Goal: Transaction & Acquisition: Purchase product/service

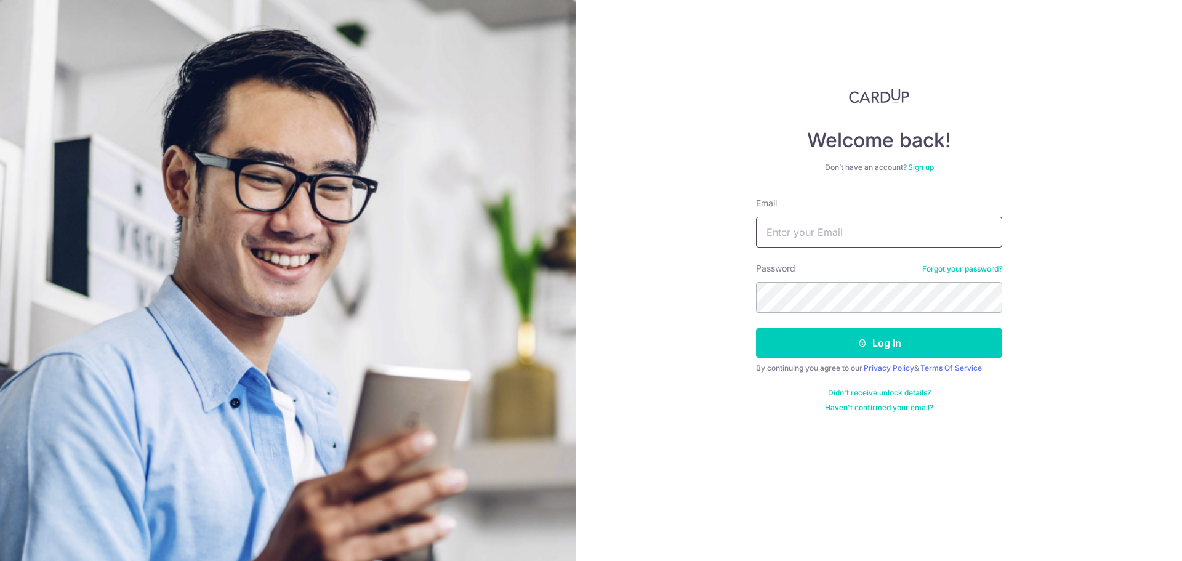
type input "[EMAIL_ADDRESS][DOMAIN_NAME]"
click at [902, 344] on button "Log in" at bounding box center [879, 343] width 246 height 31
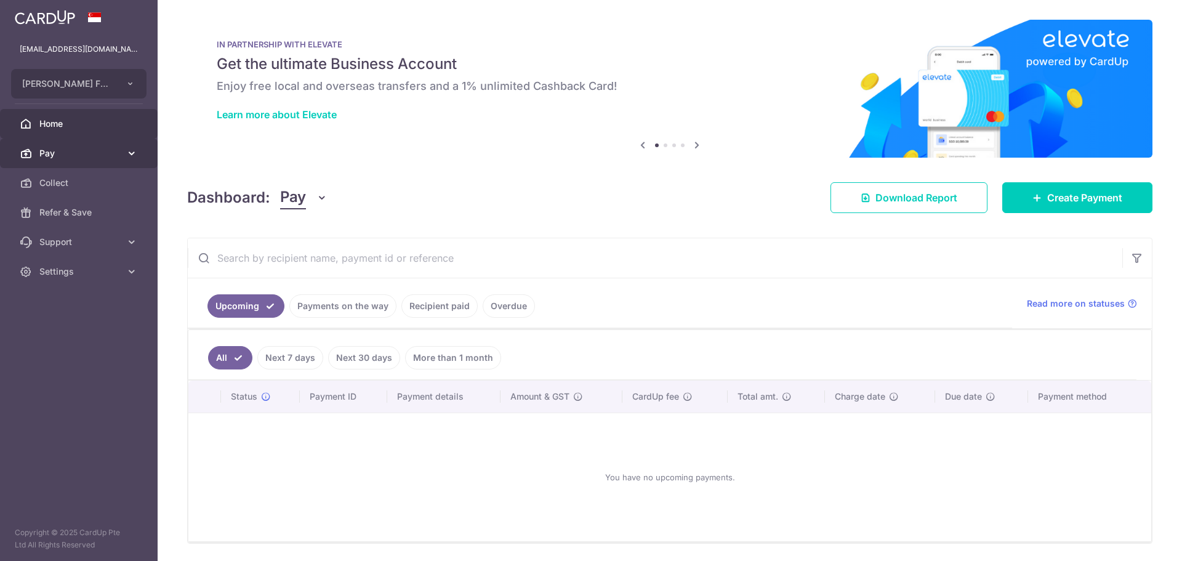
click at [47, 156] on span "Pay" at bounding box center [79, 153] width 81 height 12
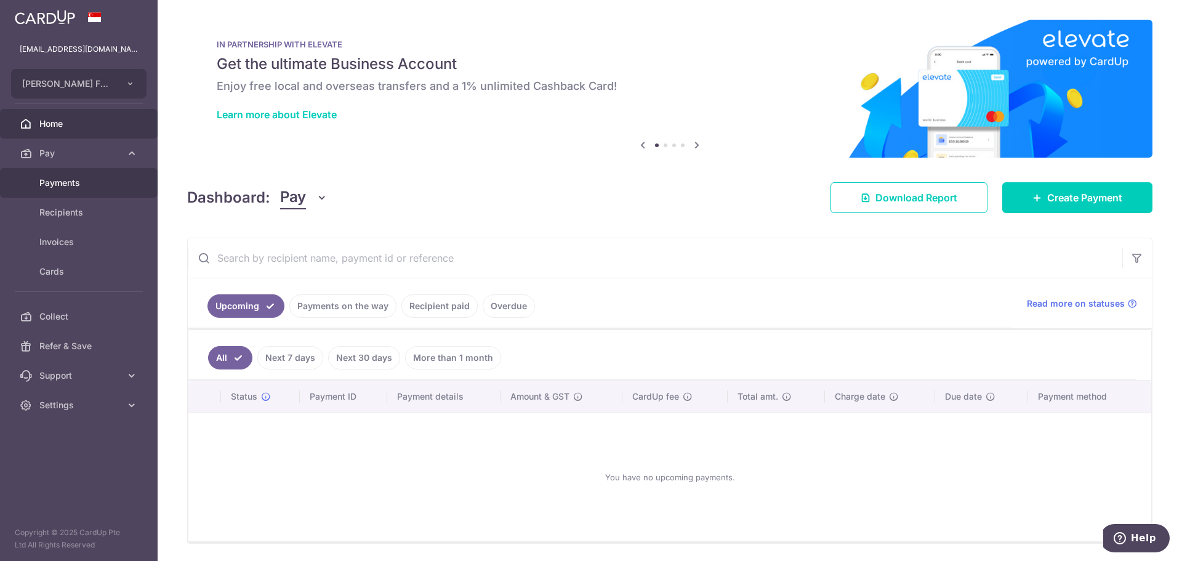
click at [59, 187] on span "Payments" at bounding box center [79, 183] width 81 height 12
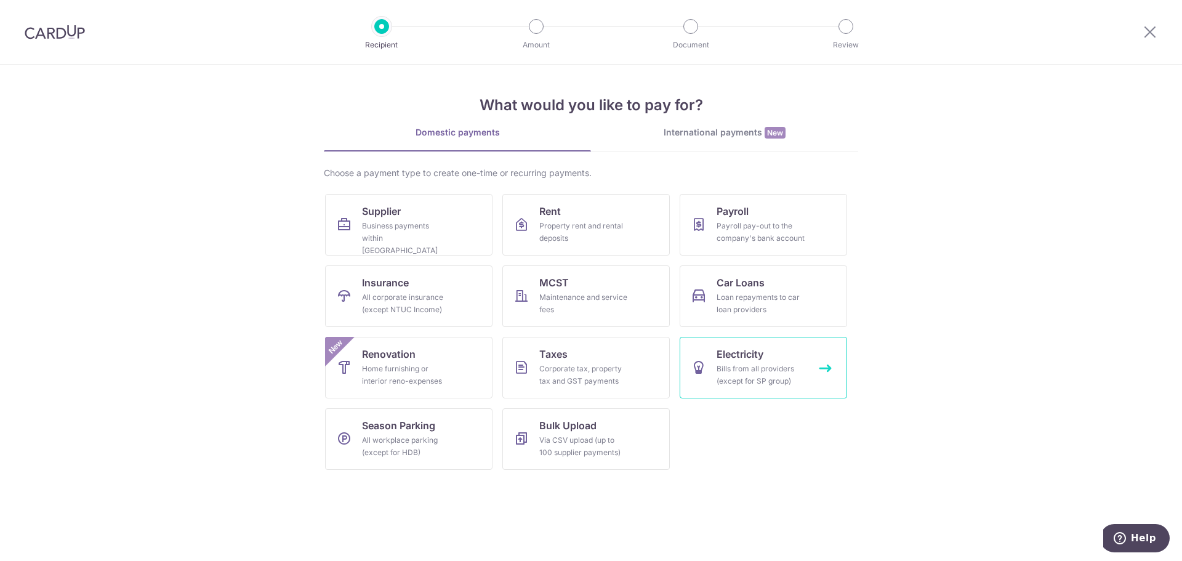
click at [792, 368] on div "Bills from all providers (except for SP group)" at bounding box center [761, 375] width 89 height 25
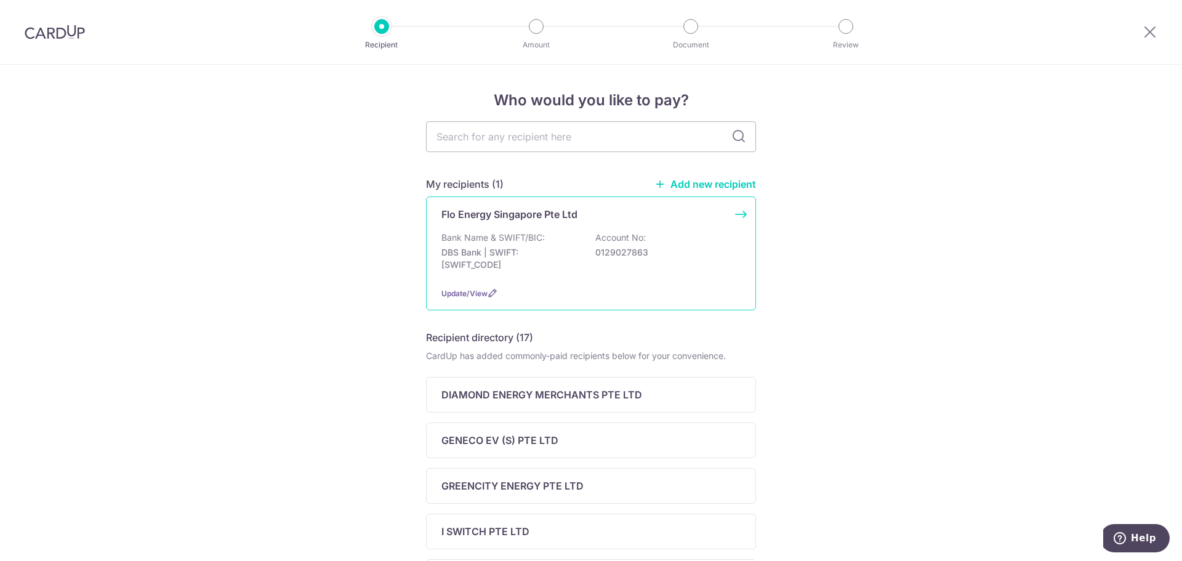
click at [543, 236] on div "Bank Name & SWIFT/BIC: DBS Bank | SWIFT: DBSSSGSGXXX Account No: 0129027863" at bounding box center [590, 255] width 299 height 46
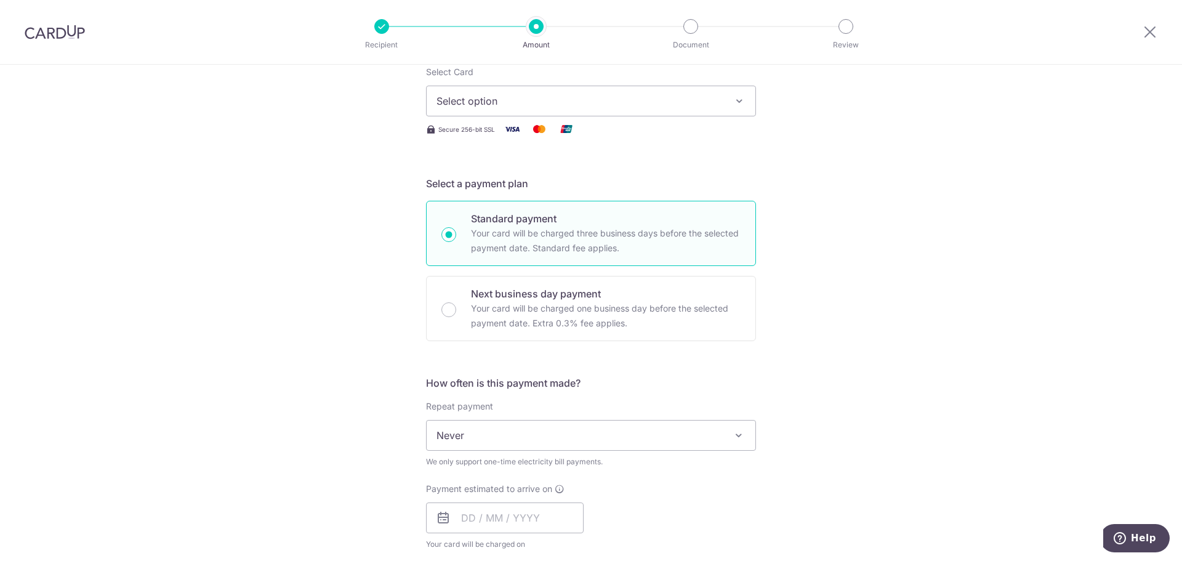
scroll to position [185, 0]
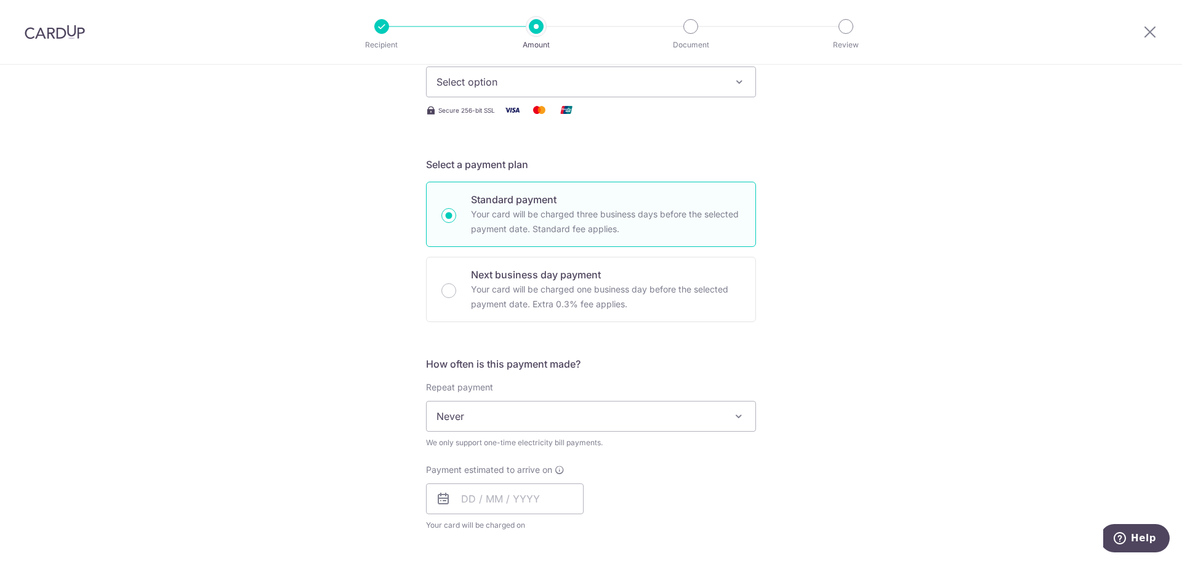
click at [549, 79] on span "Select option" at bounding box center [580, 82] width 287 height 15
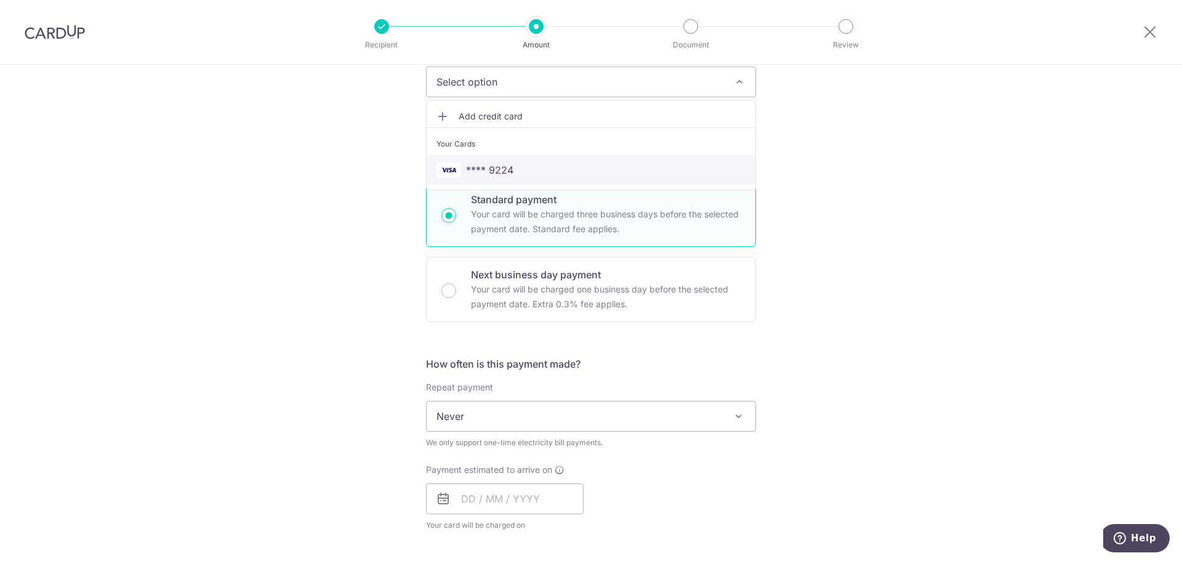
click at [515, 162] on link "**** 9224" at bounding box center [591, 170] width 329 height 30
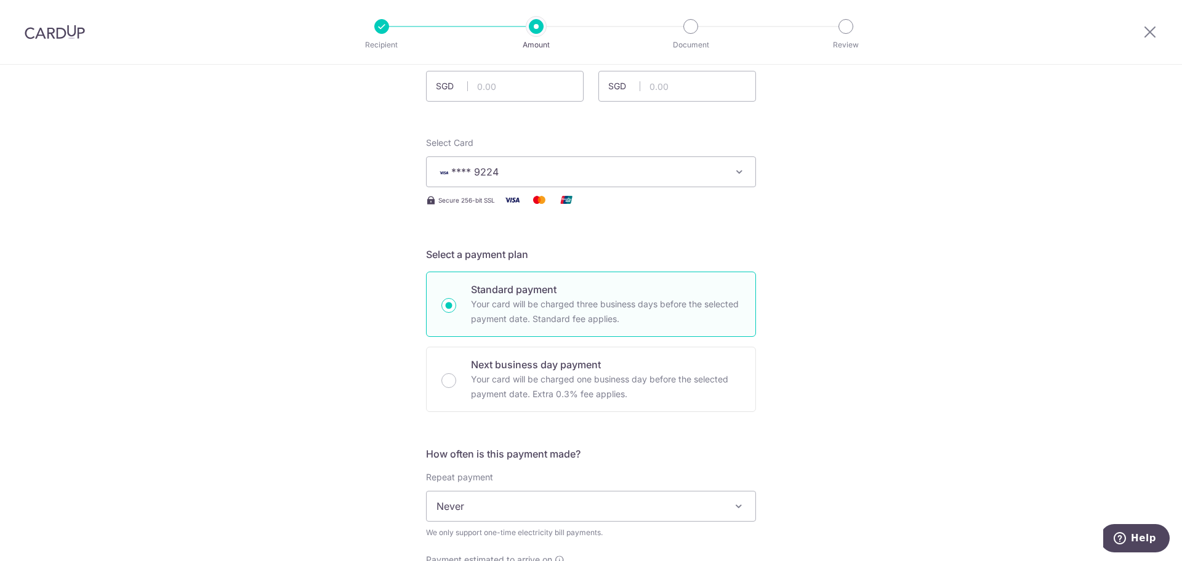
scroll to position [0, 0]
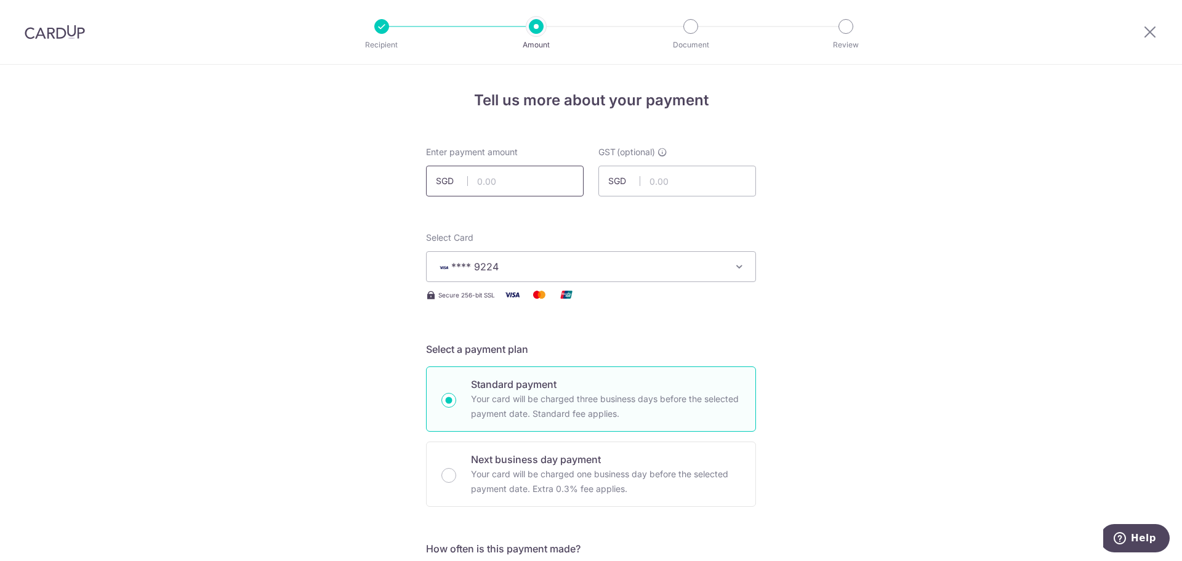
click at [517, 182] on input "text" at bounding box center [505, 181] width 158 height 31
type input "53,583.53"
click at [675, 182] on input "text" at bounding box center [677, 181] width 158 height 31
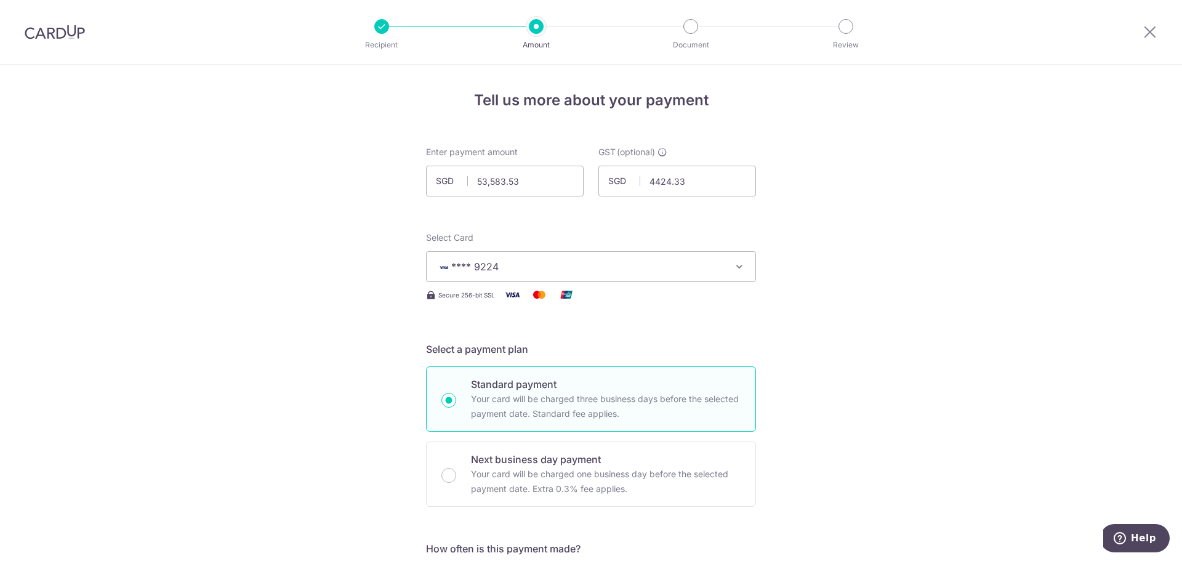
type input "4,424.33"
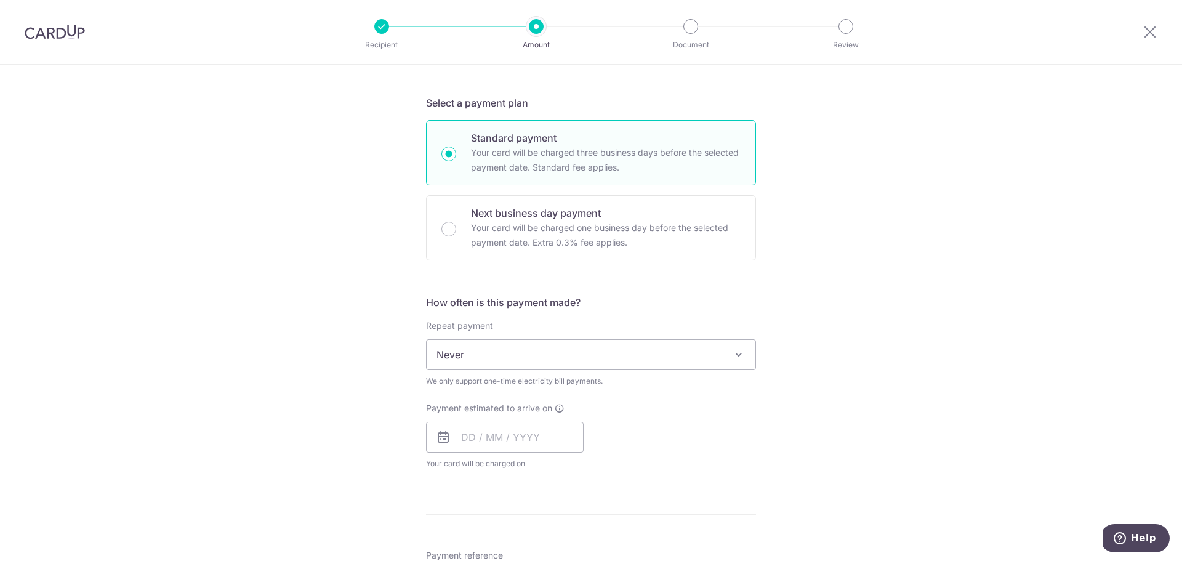
scroll to position [308, 0]
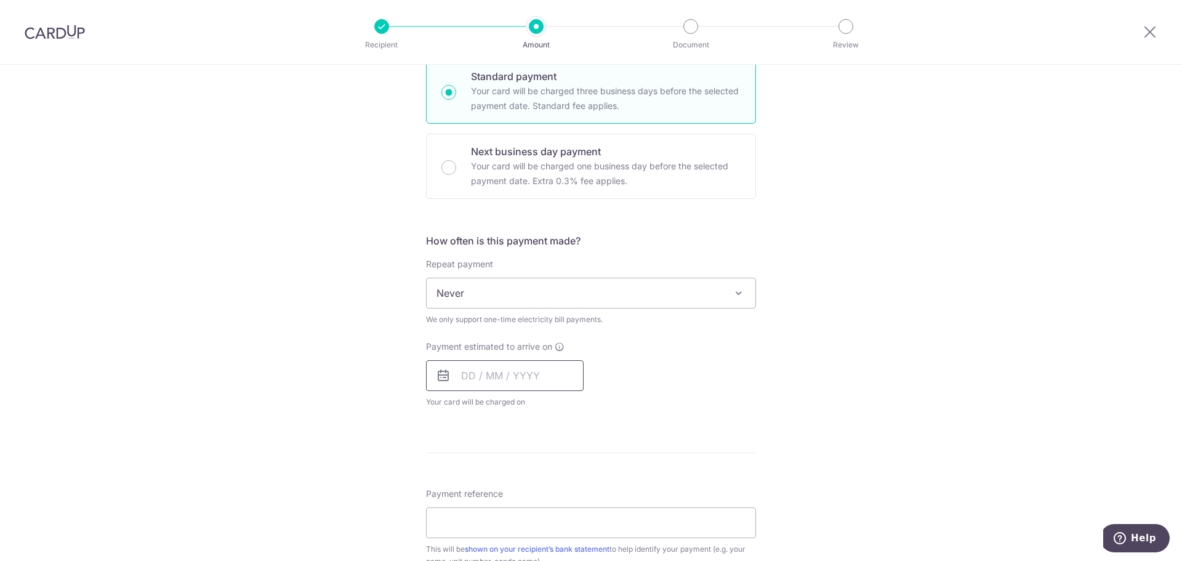
click at [534, 379] on input "text" at bounding box center [505, 375] width 158 height 31
click at [573, 483] on link "12" at bounding box center [575, 488] width 20 height 20
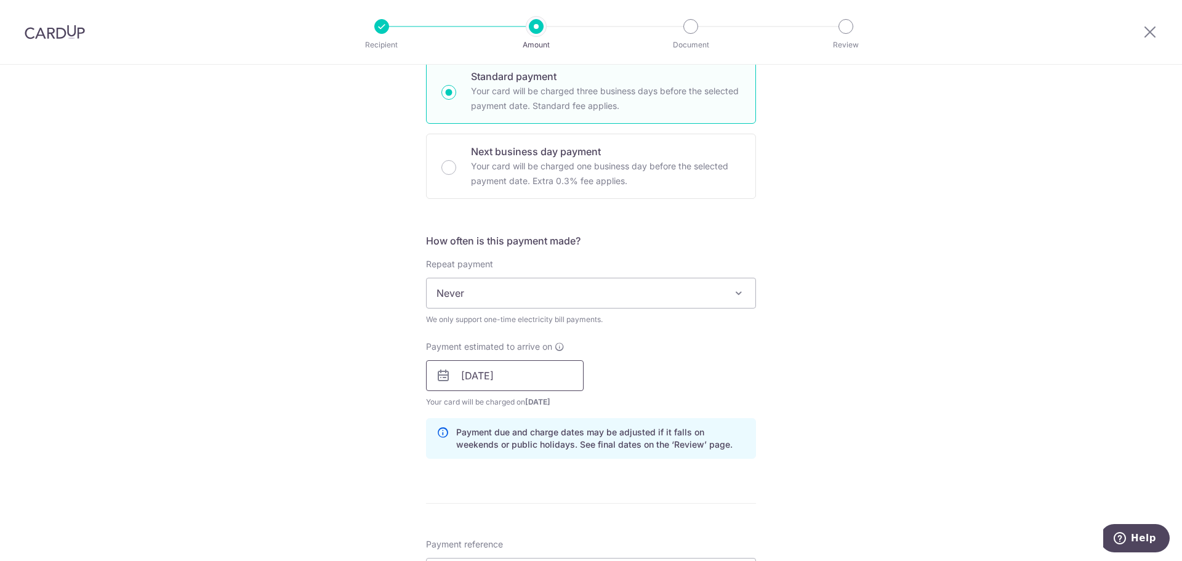
click at [542, 381] on input "12/09/2025" at bounding box center [505, 375] width 158 height 31
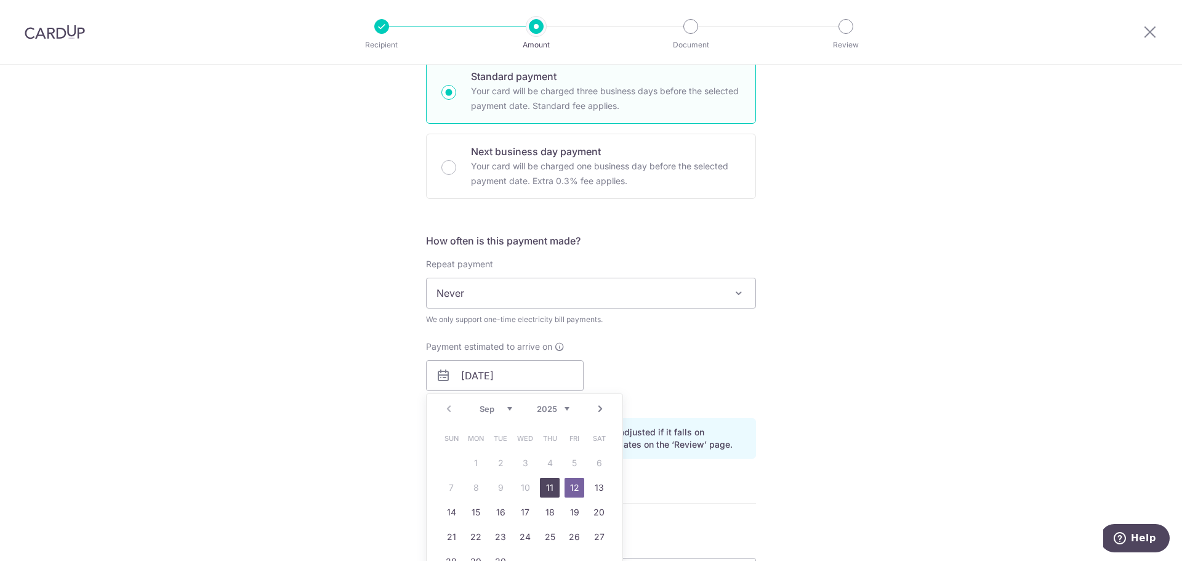
click at [549, 489] on link "11" at bounding box center [550, 488] width 20 height 20
type input "[DATE]"
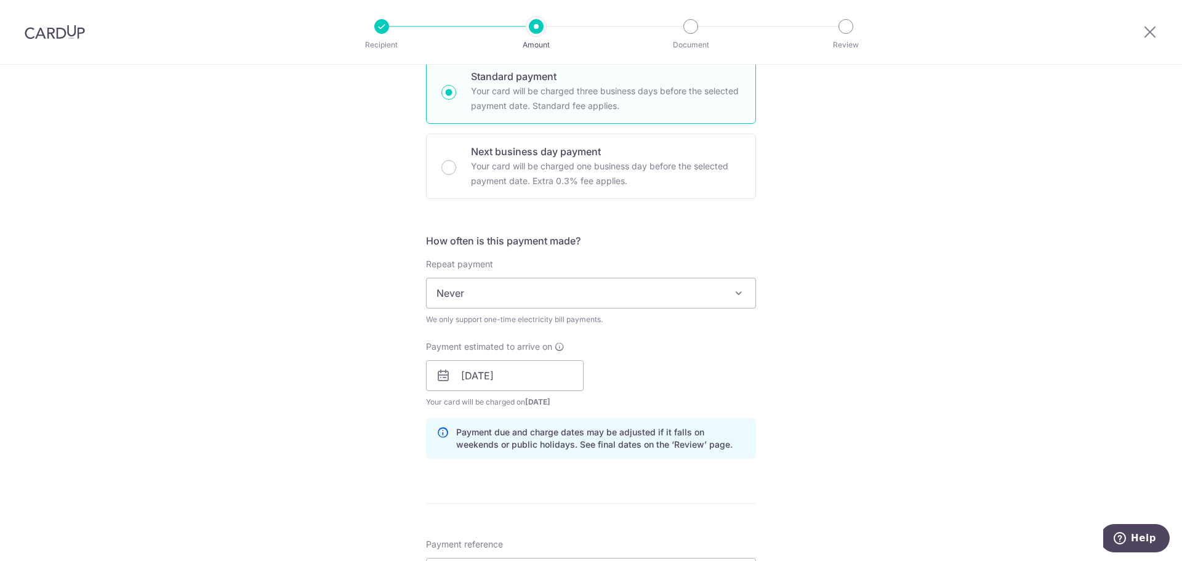
scroll to position [431, 0]
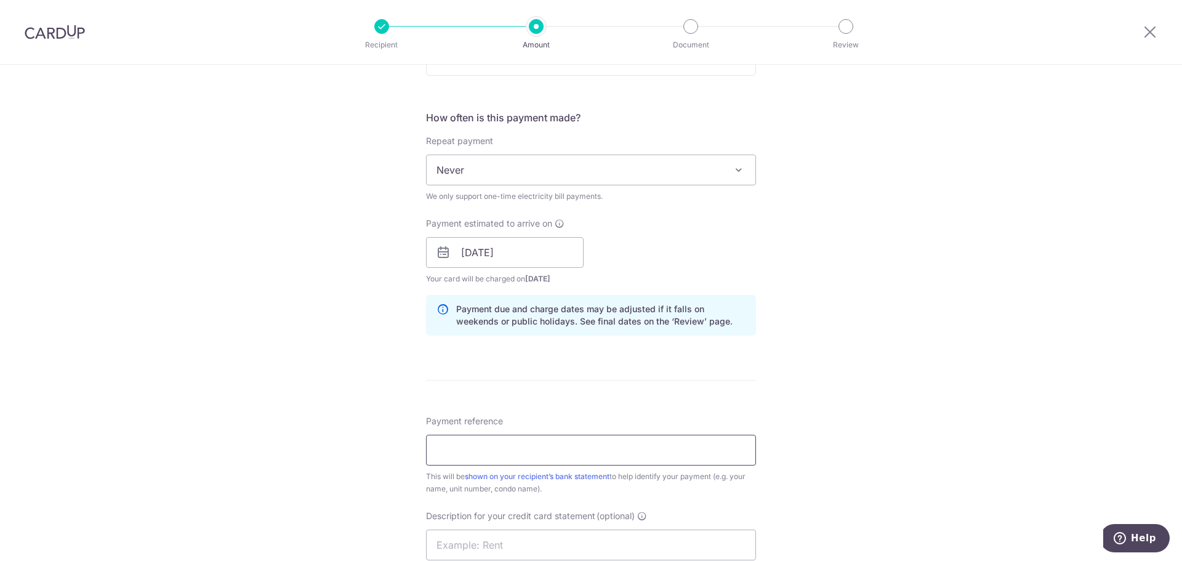
click at [661, 448] on input "Payment reference" at bounding box center [591, 450] width 330 height 31
drag, startPoint x: 564, startPoint y: 448, endPoint x: 575, endPoint y: 448, distance: 11.1
click at [575, 448] on input "Ee Hui Food-Flo-Electricity Jul25" at bounding box center [591, 450] width 330 height 31
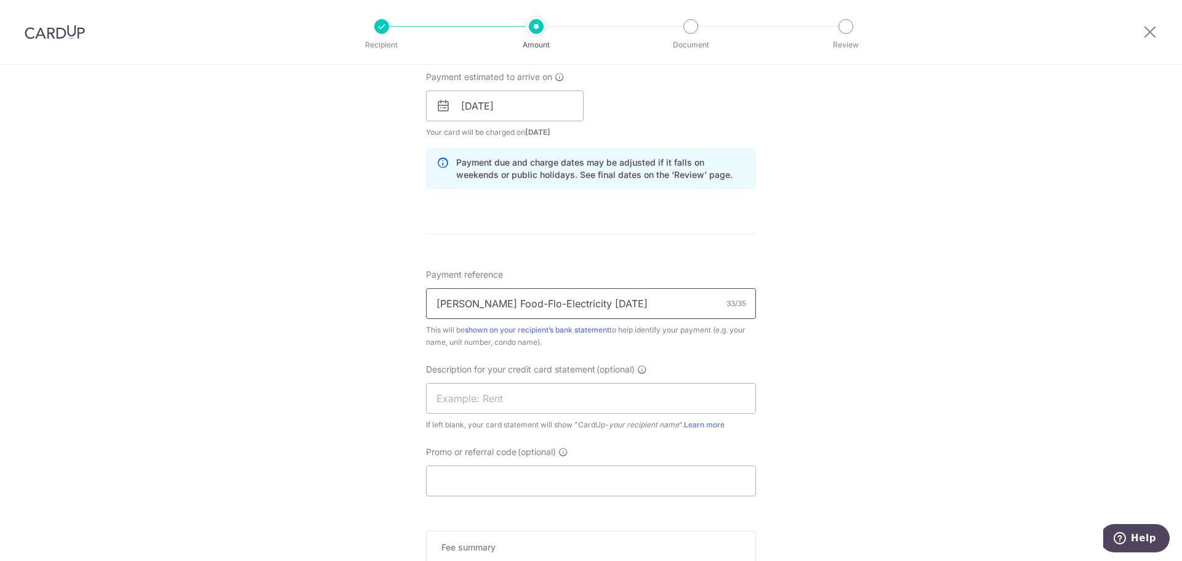
scroll to position [768, 0]
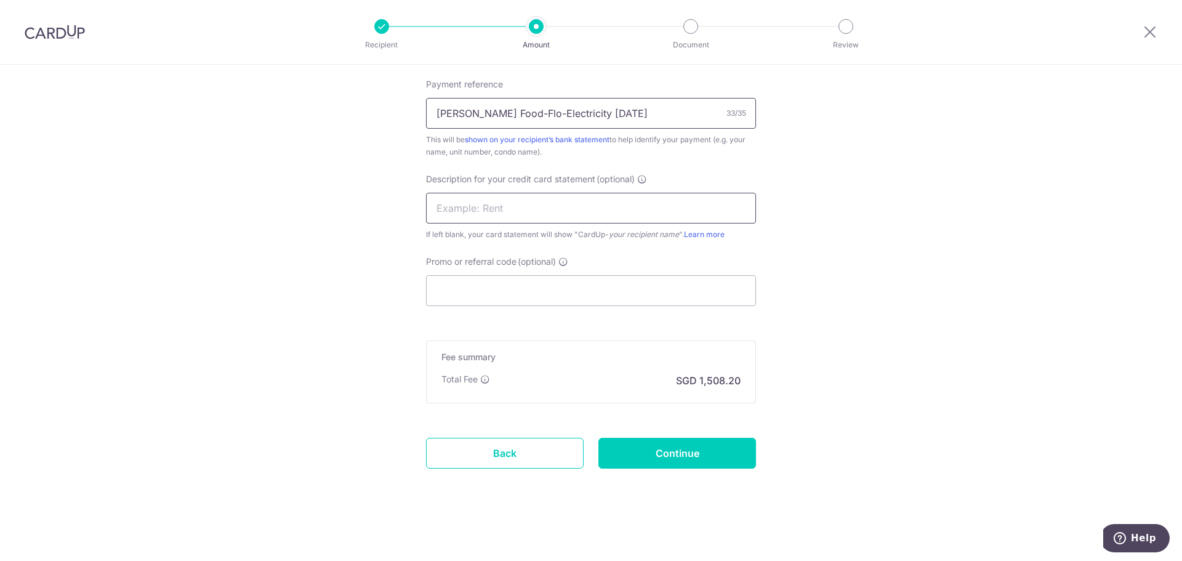
type input "[PERSON_NAME] Food-Flo-Electricity [DATE]"
click at [582, 206] on input "text" at bounding box center [591, 208] width 330 height 31
type input "Cardup-flo"
click at [523, 302] on input "Promo or referral code (optional)" at bounding box center [591, 290] width 330 height 31
click at [568, 276] on input "Promo or referral code (optional)" at bounding box center [591, 290] width 330 height 31
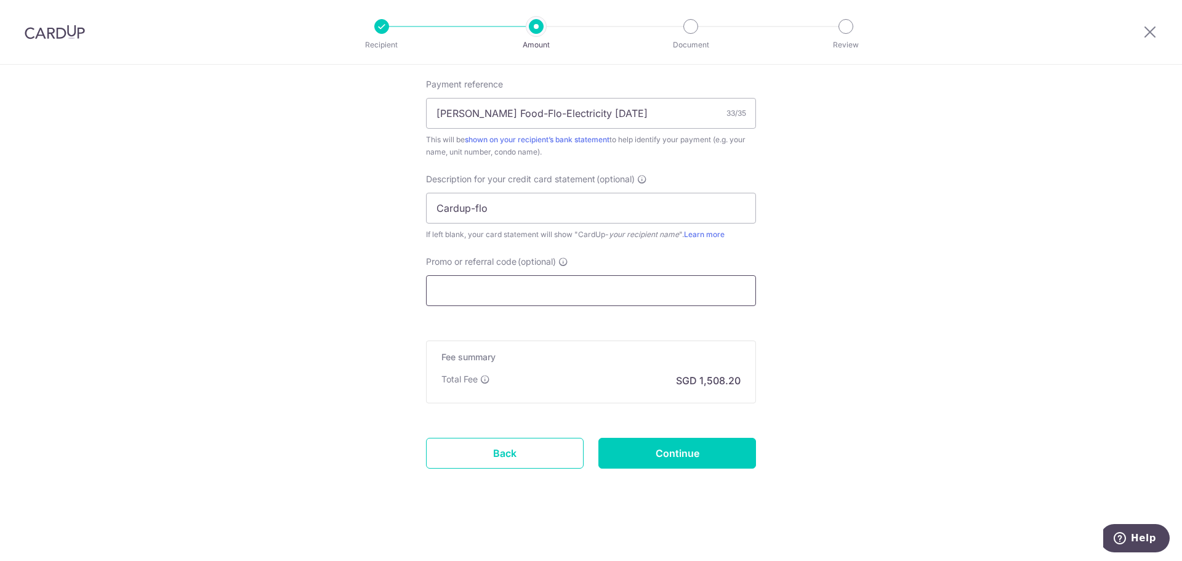
paste input "SSF178"
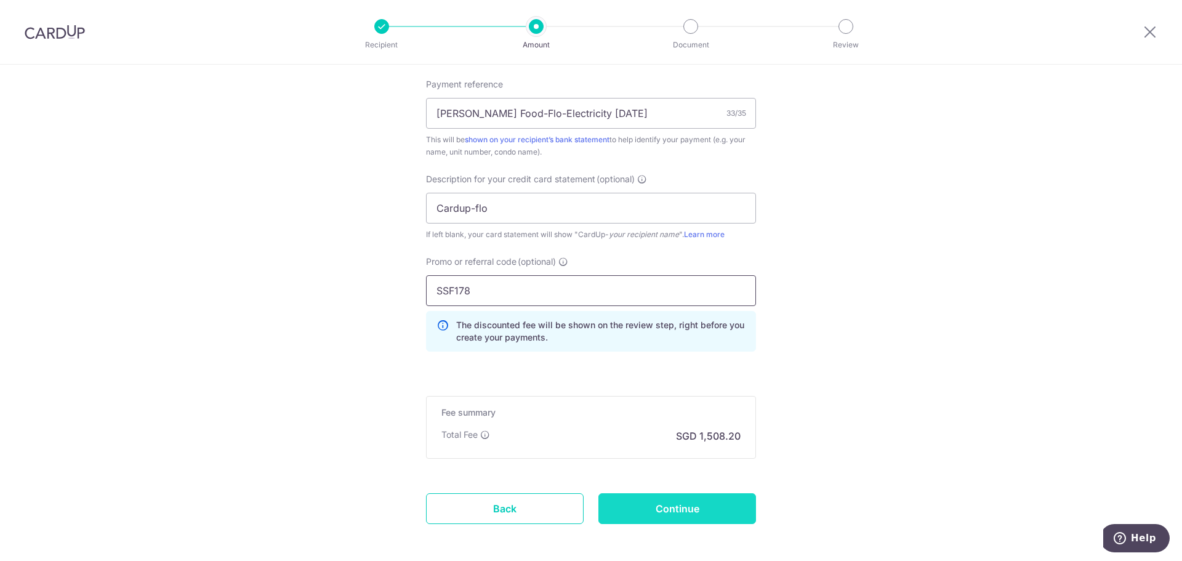
type input "SSF178"
click at [715, 506] on input "Continue" at bounding box center [677, 508] width 158 height 31
type input "Create Schedule"
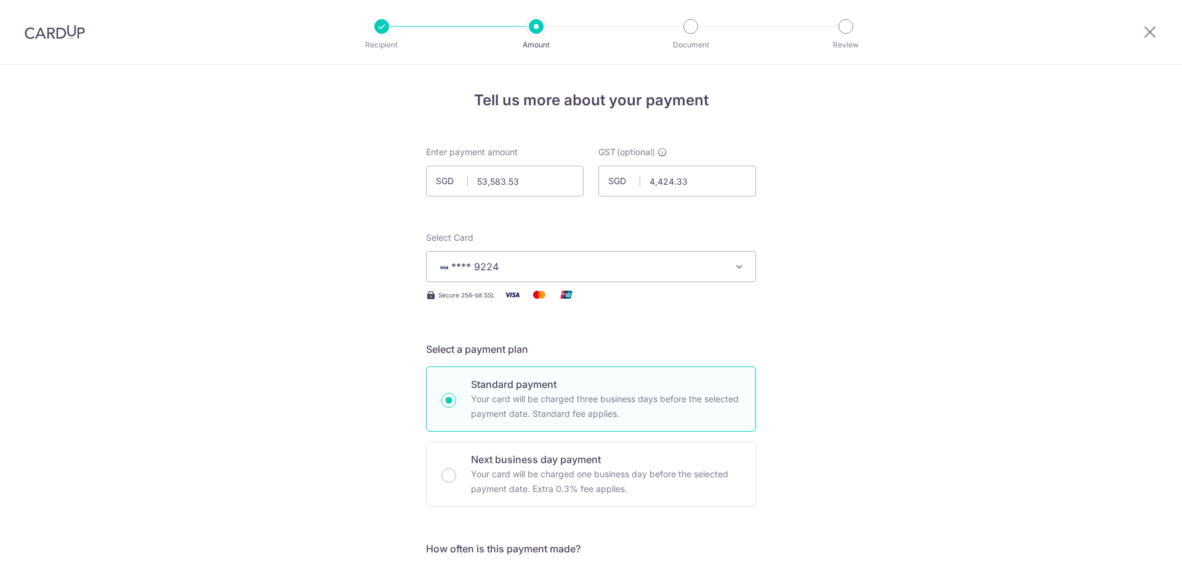
scroll to position [840, 0]
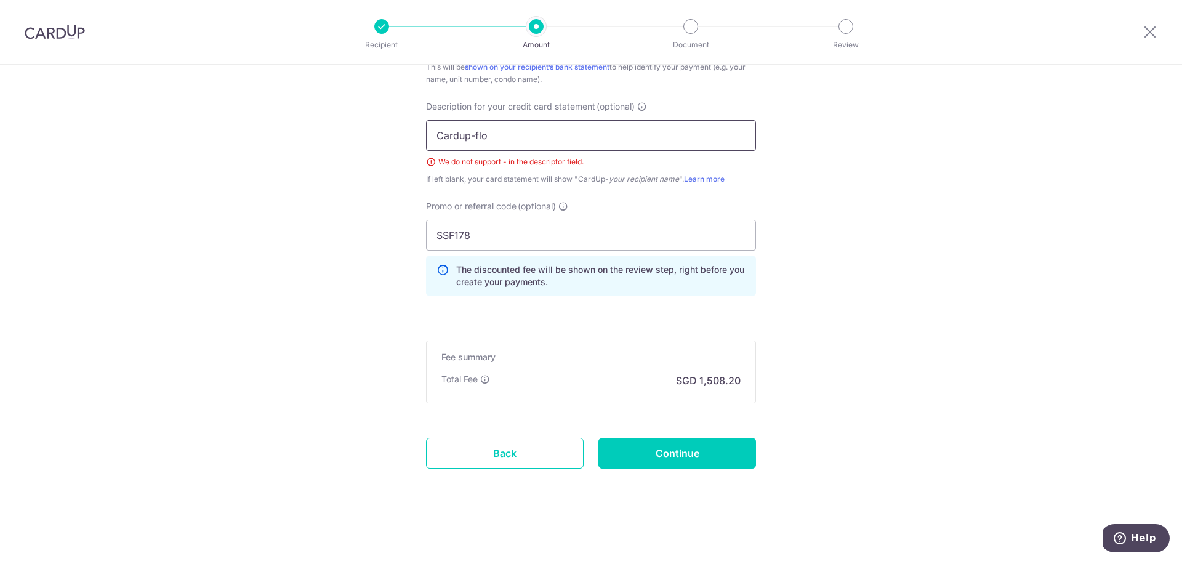
click at [542, 139] on input "Cardup-flo" at bounding box center [591, 135] width 330 height 31
click at [531, 143] on input "Cardup-flo" at bounding box center [591, 135] width 330 height 31
drag, startPoint x: 531, startPoint y: 143, endPoint x: 225, endPoint y: 118, distance: 307.1
click at [504, 133] on input "text" at bounding box center [591, 135] width 330 height 31
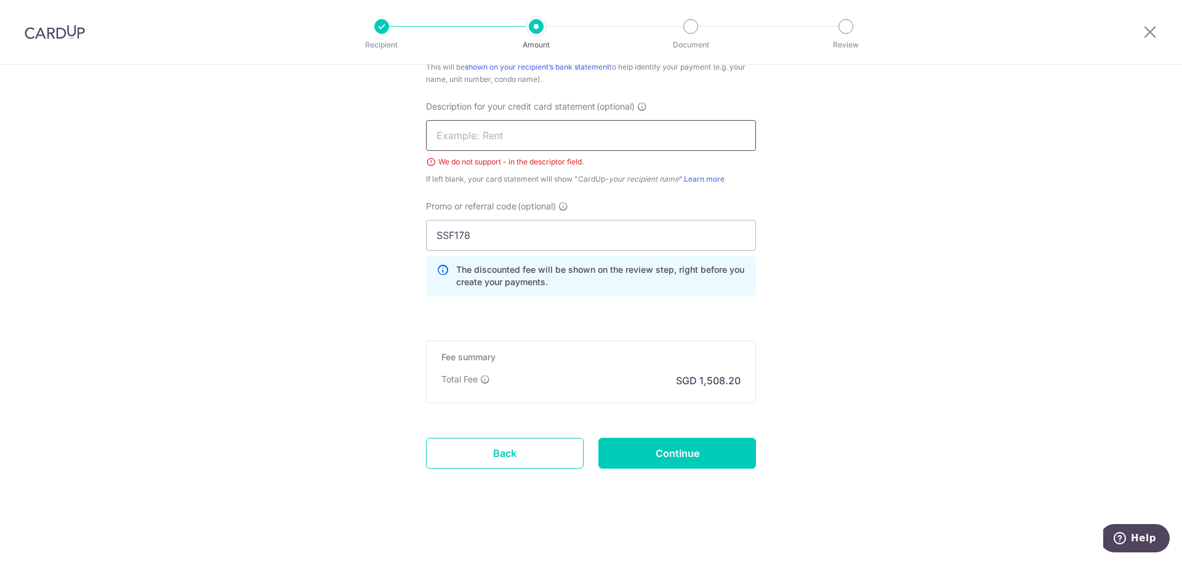
type input "Flo-Electricity"
click at [672, 450] on input "Continue" at bounding box center [677, 453] width 158 height 31
type input "Create Schedule"
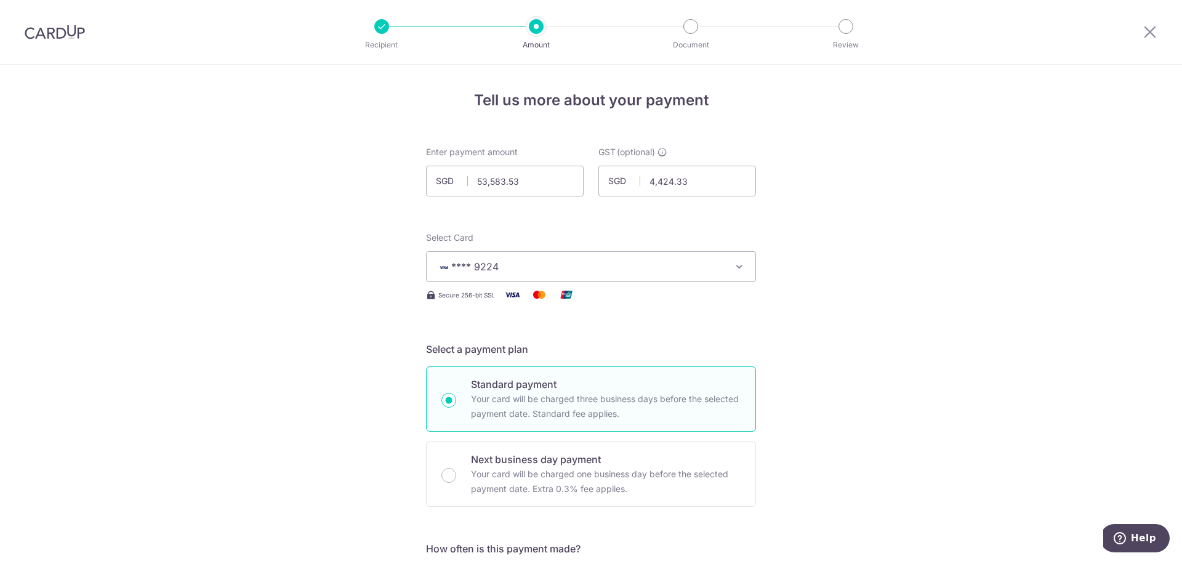
scroll to position [840, 0]
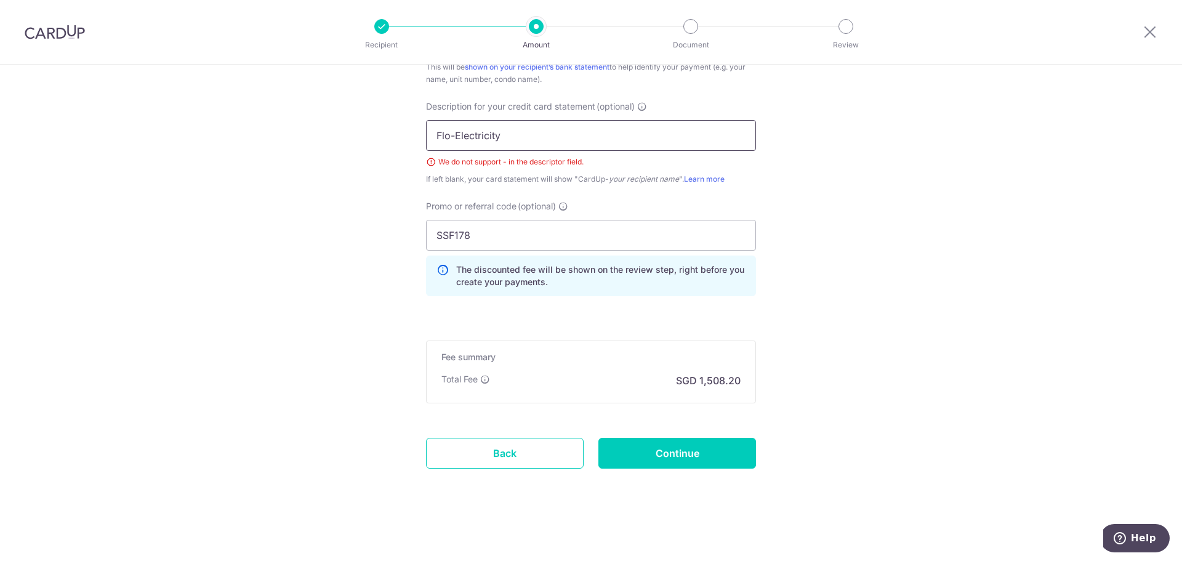
click at [453, 133] on input "Flo-Electricity" at bounding box center [591, 135] width 330 height 31
type input "Flo Electricity"
click at [687, 448] on input "Continue" at bounding box center [677, 453] width 158 height 31
type input "Create Schedule"
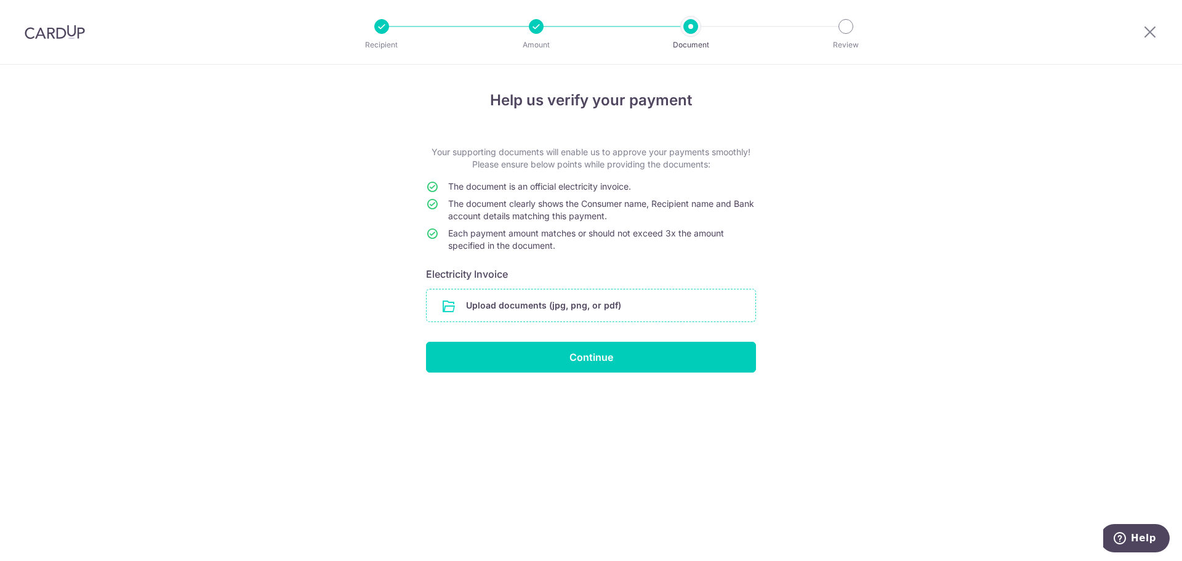
click at [646, 310] on input "file" at bounding box center [591, 305] width 329 height 32
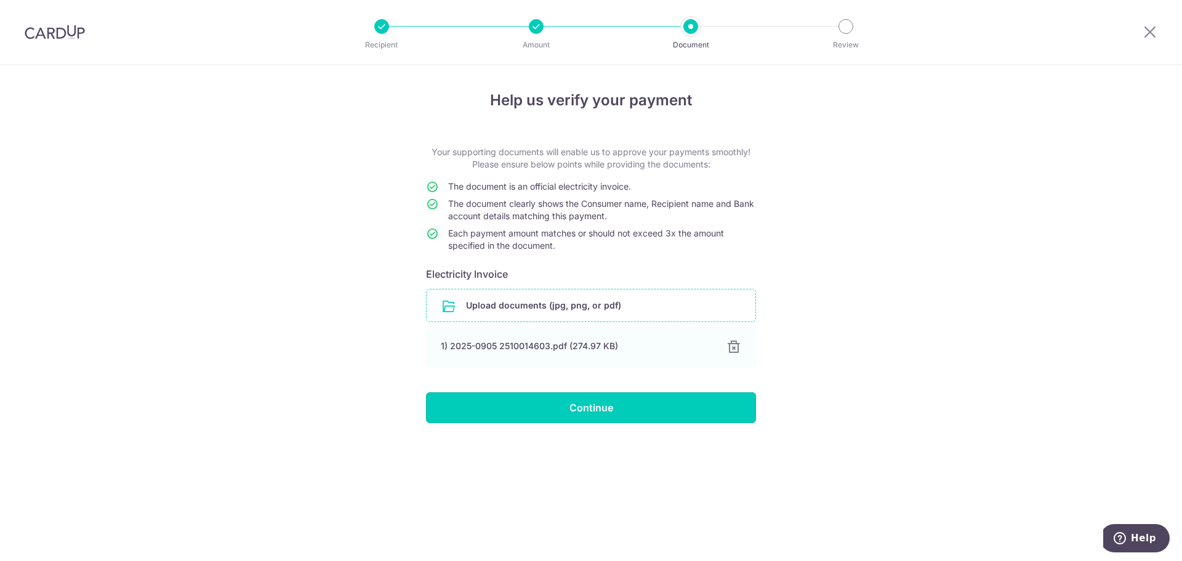
click at [625, 409] on input "Continue" at bounding box center [591, 407] width 330 height 31
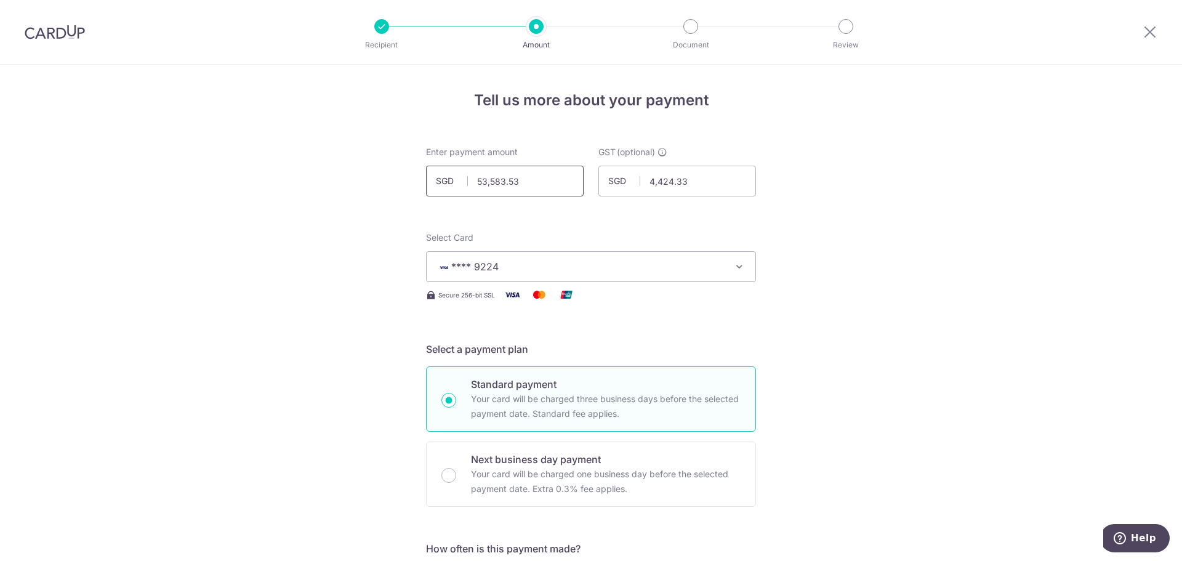
drag, startPoint x: 525, startPoint y: 178, endPoint x: 210, endPoint y: 154, distance: 315.6
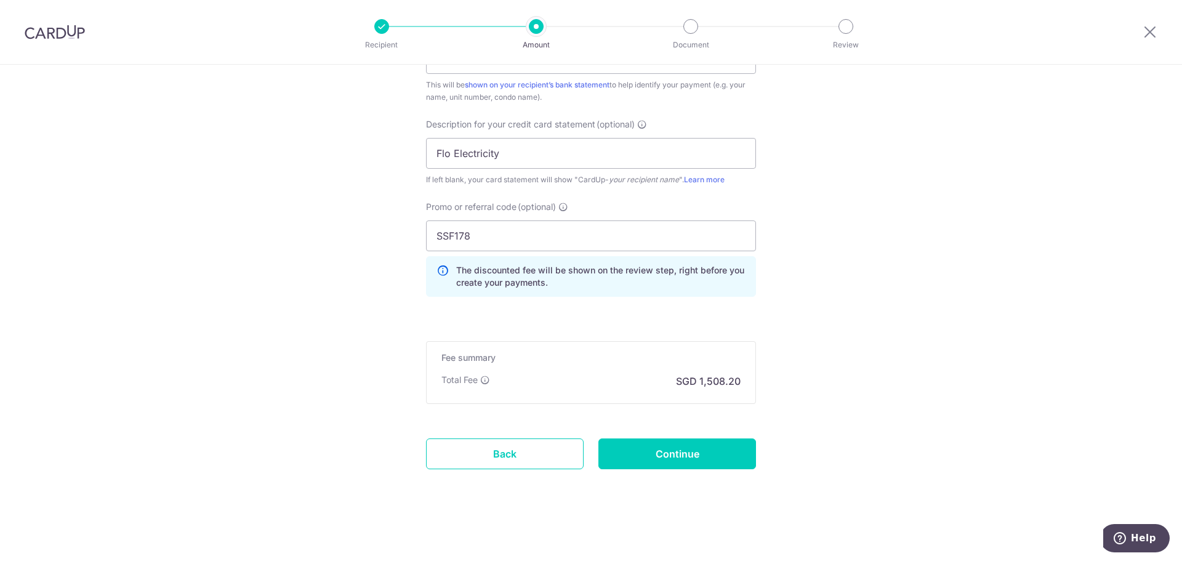
scroll to position [823, 0]
click at [704, 451] on input "Continue" at bounding box center [677, 453] width 158 height 31
type input "49,159.20"
type input "Update Schedule"
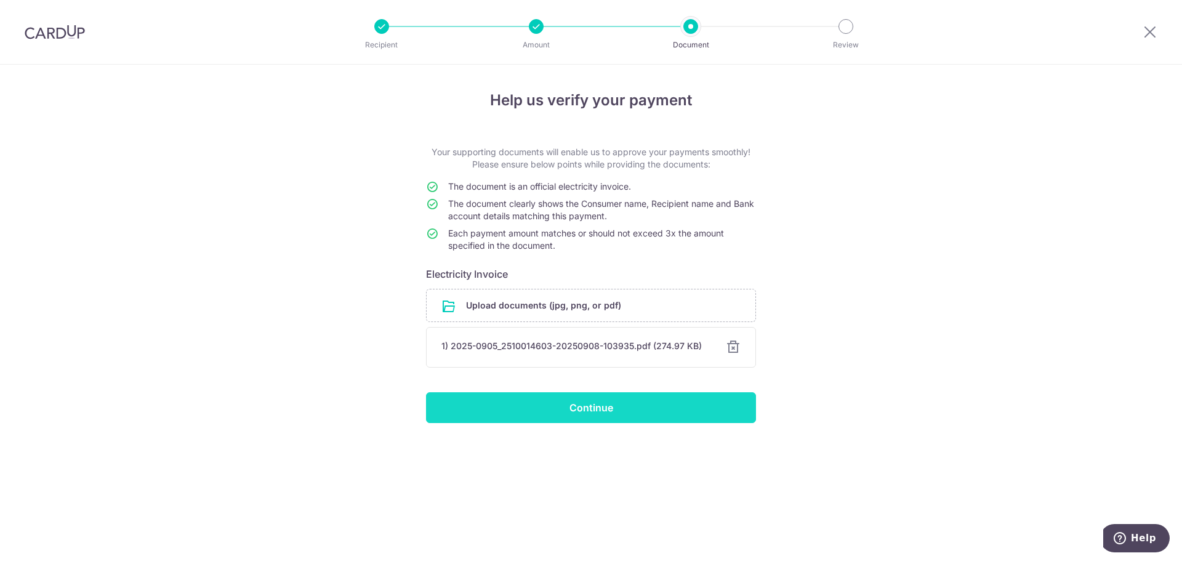
click at [648, 415] on input "Continue" at bounding box center [591, 407] width 330 height 31
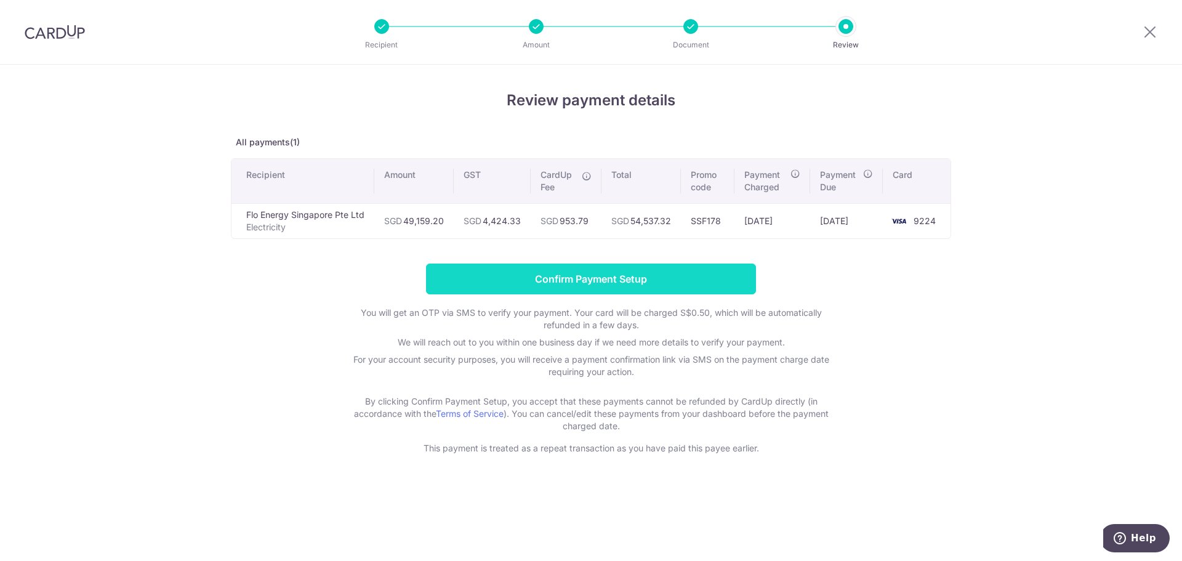
click at [681, 275] on input "Confirm Payment Setup" at bounding box center [591, 279] width 330 height 31
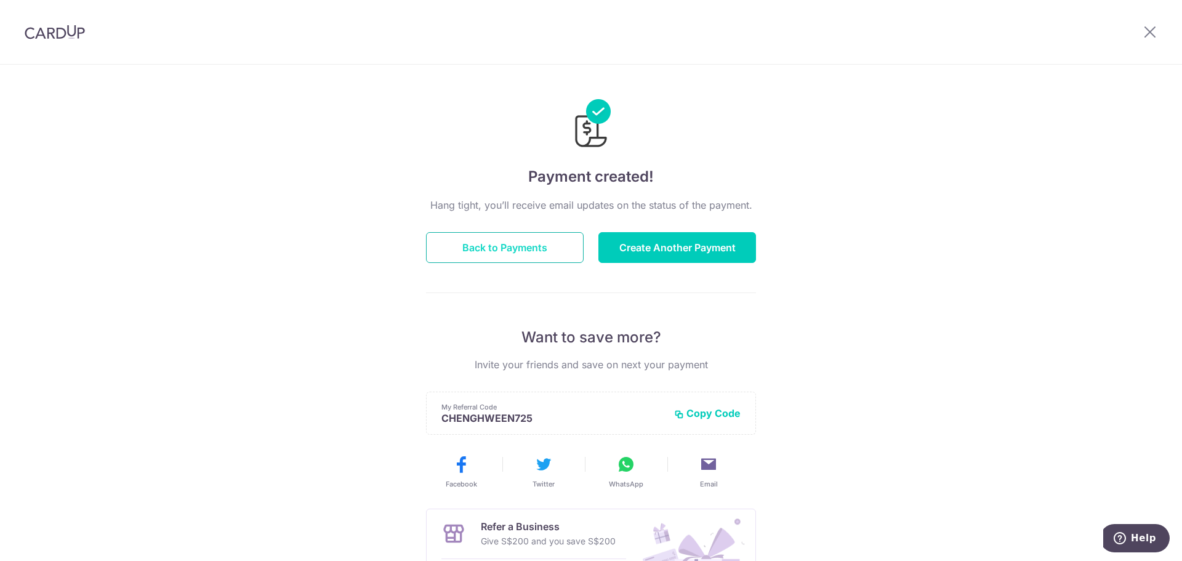
click at [544, 251] on button "Back to Payments" at bounding box center [505, 247] width 158 height 31
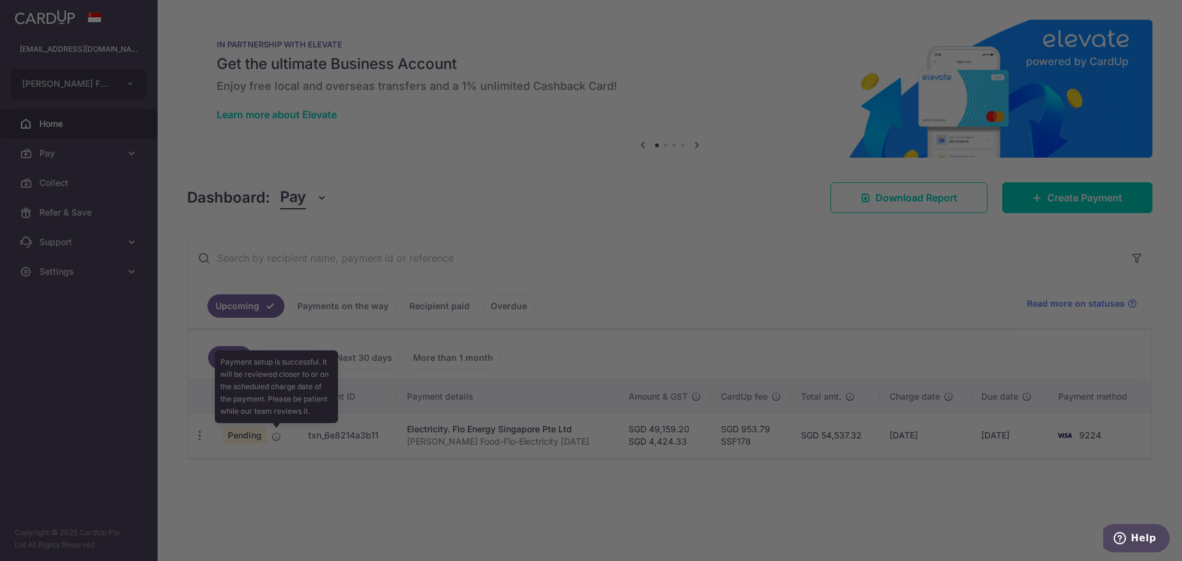
click at [272, 437] on body "[EMAIL_ADDRESS][DOMAIN_NAME] [PERSON_NAME] FOOD MANUFACTURE PTE LTD Add new com…" at bounding box center [591, 280] width 1182 height 561
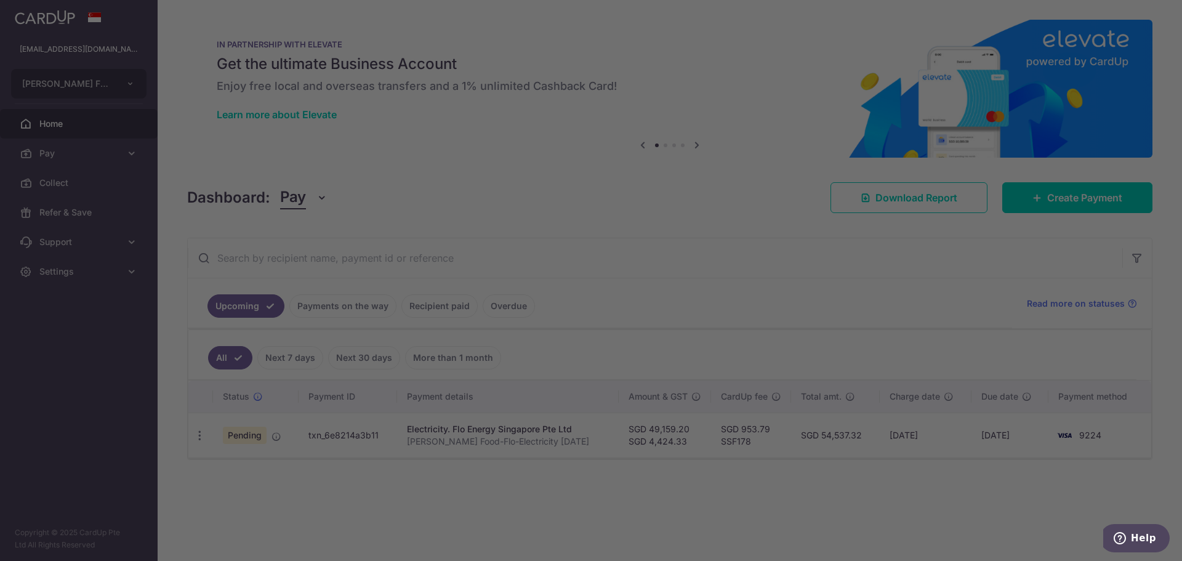
click at [272, 437] on div at bounding box center [597, 283] width 1194 height 566
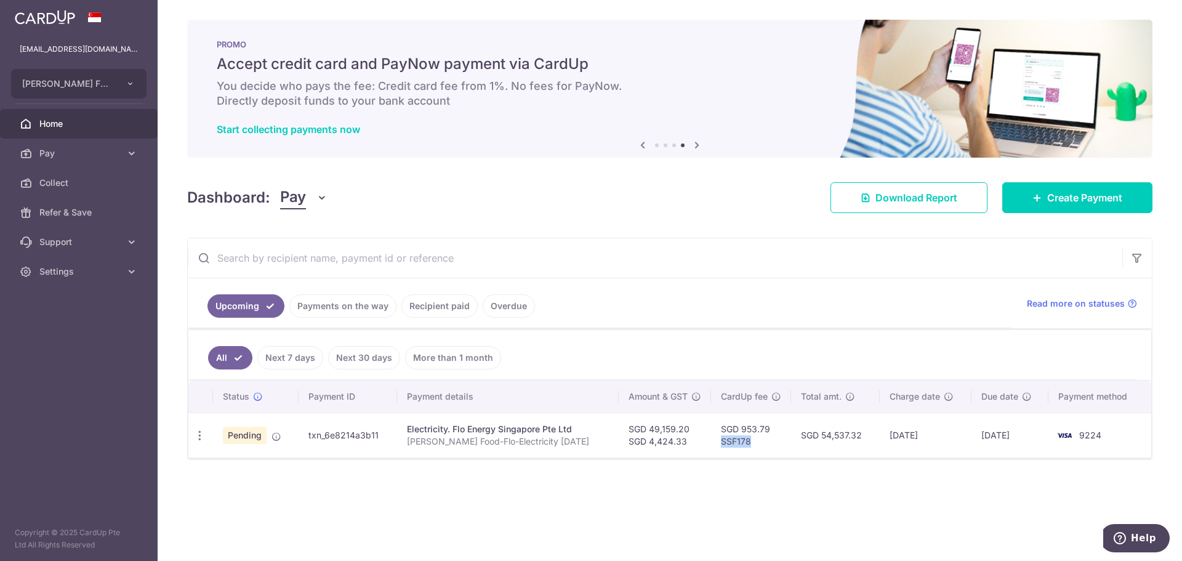
drag, startPoint x: 745, startPoint y: 440, endPoint x: 710, endPoint y: 439, distance: 35.1
click at [711, 439] on td "SGD 953.79 SSF178" at bounding box center [751, 435] width 80 height 45
copy td "SSF178"
